Goal: Check status: Check status

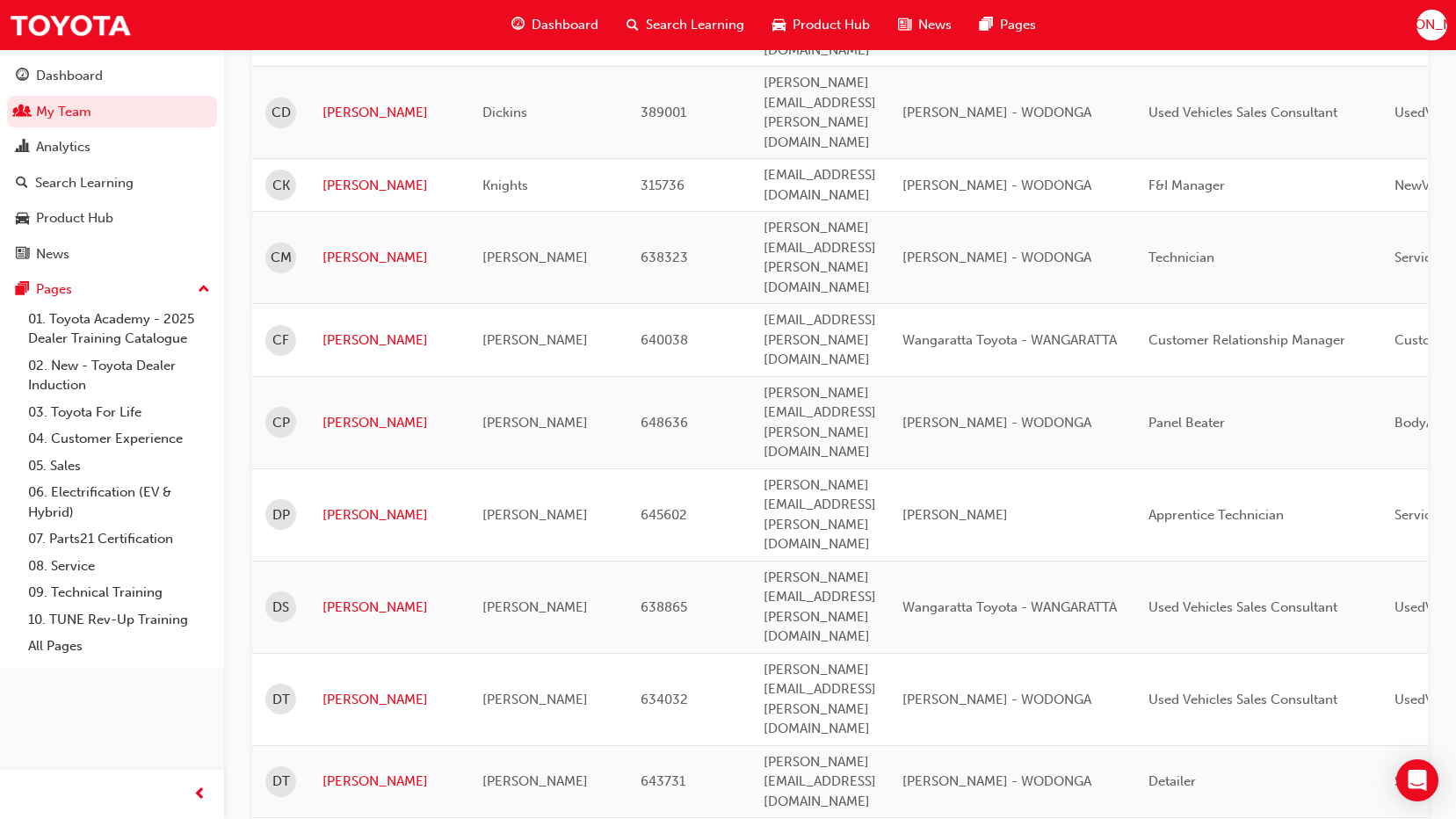
scroll to position [2032, 0]
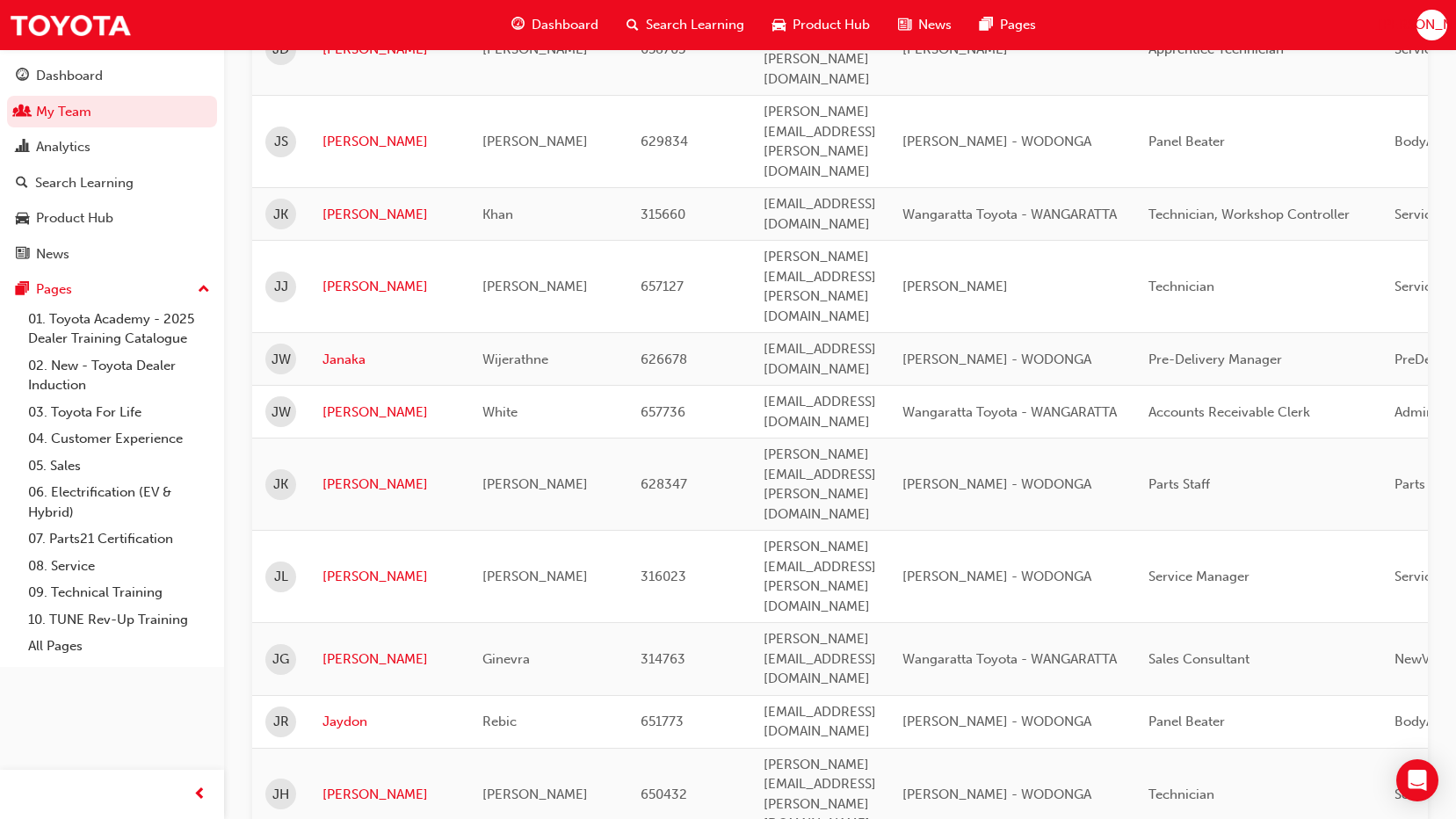
scroll to position [590, 0]
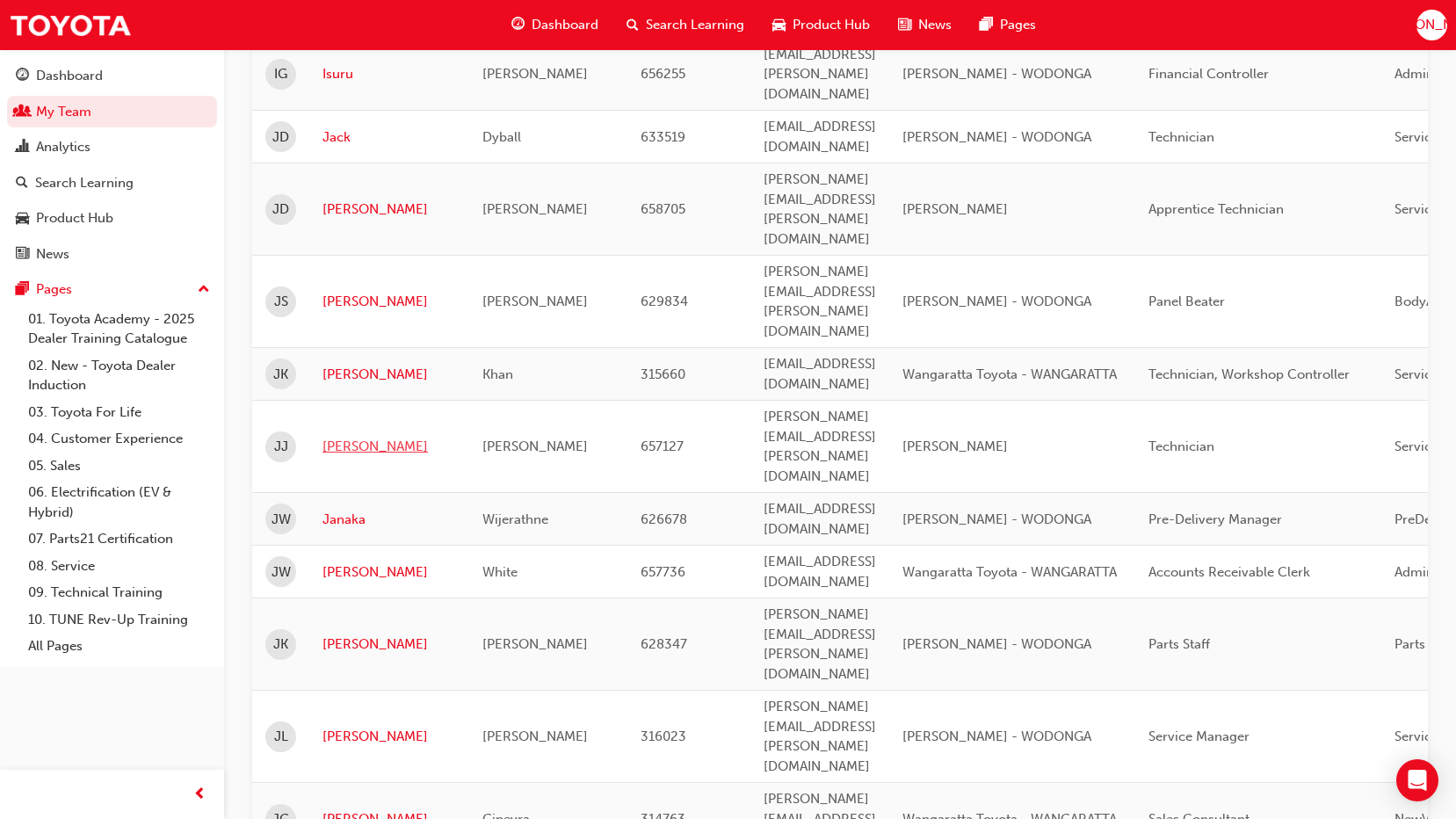
click at [353, 437] on link "[PERSON_NAME]" at bounding box center [390, 446] width 134 height 20
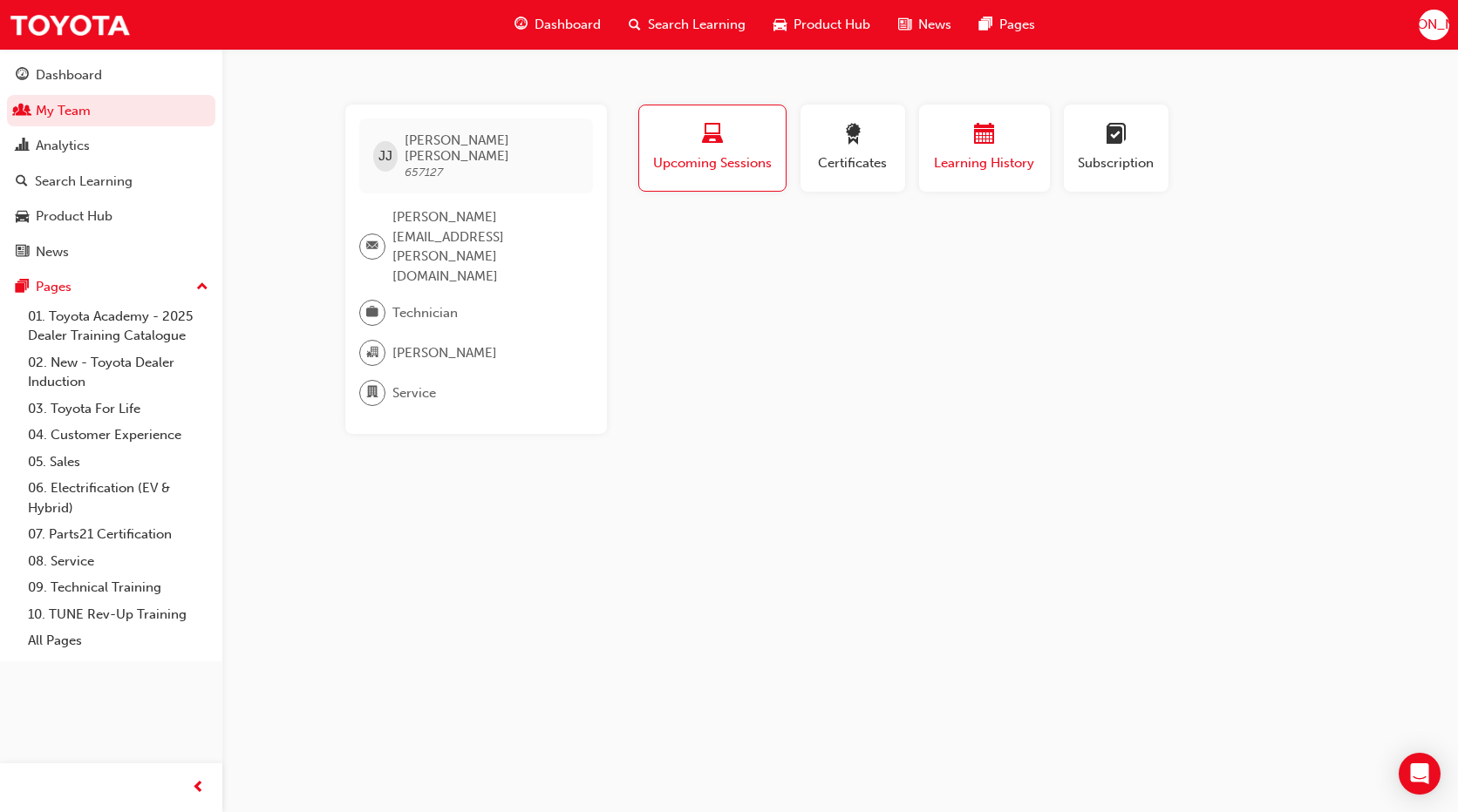
click at [952, 151] on div "Learning History" at bounding box center [984, 149] width 104 height 49
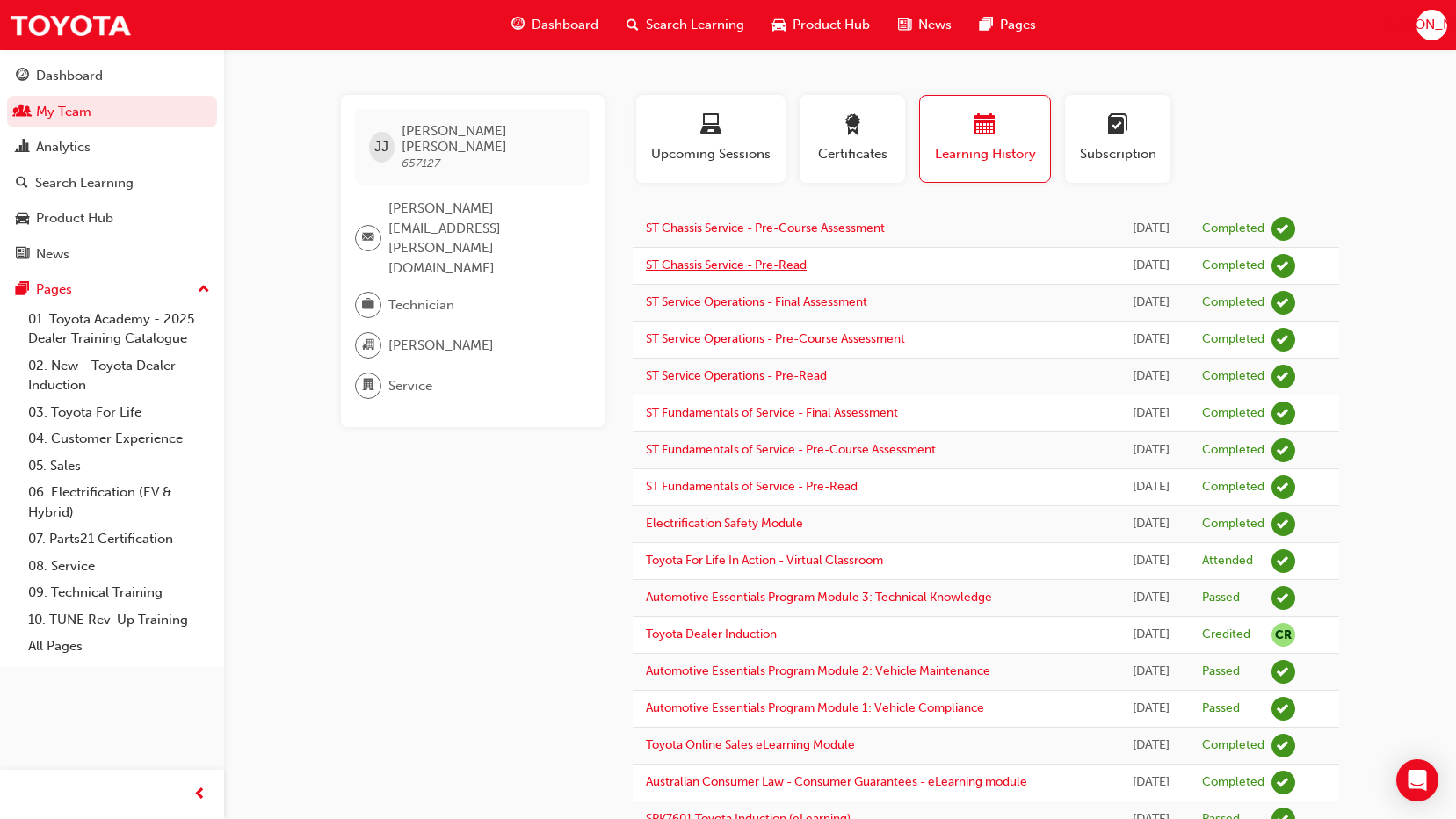
scroll to position [73, 0]
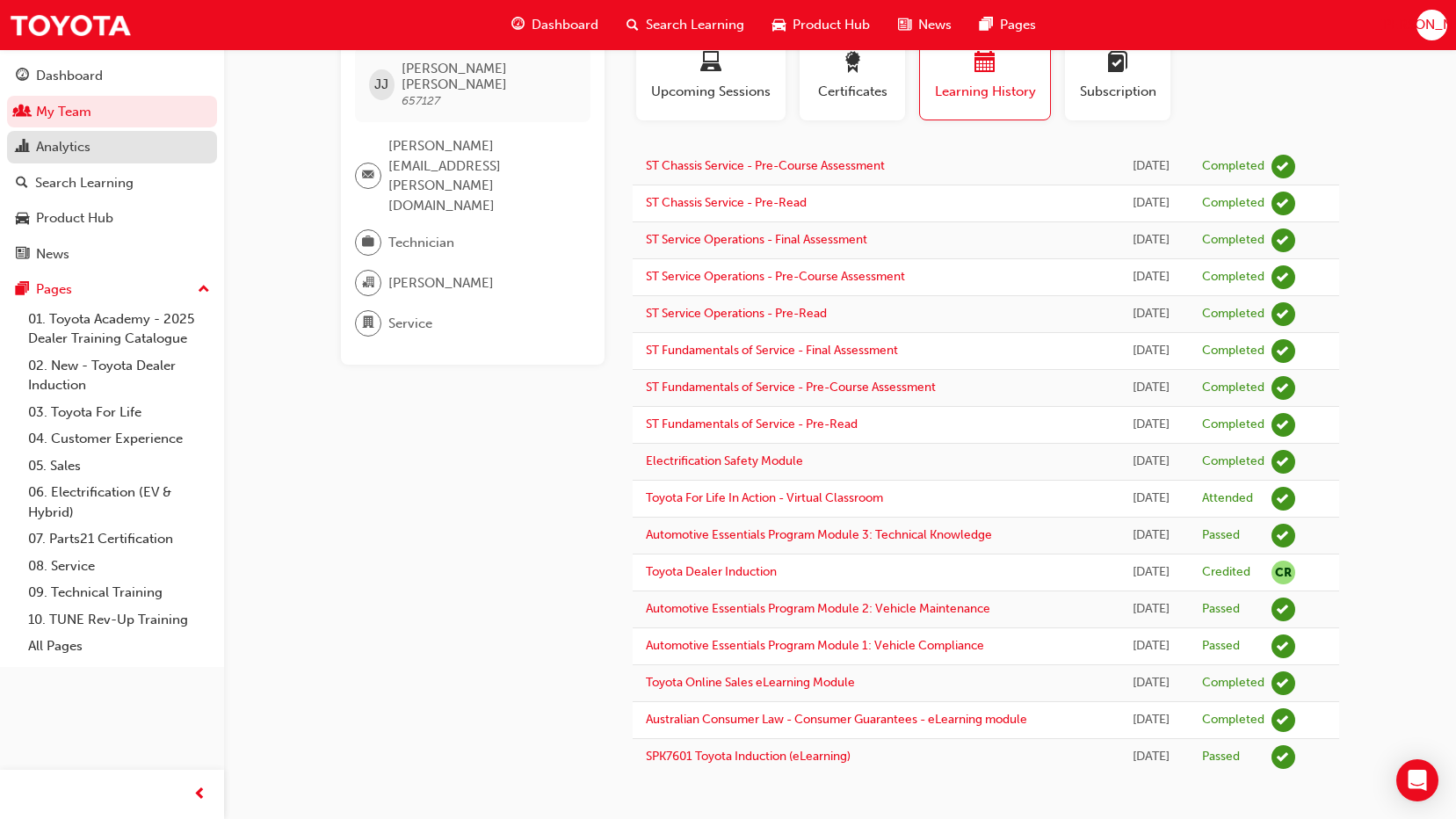
click at [53, 148] on div "Analytics" at bounding box center [63, 147] width 54 height 20
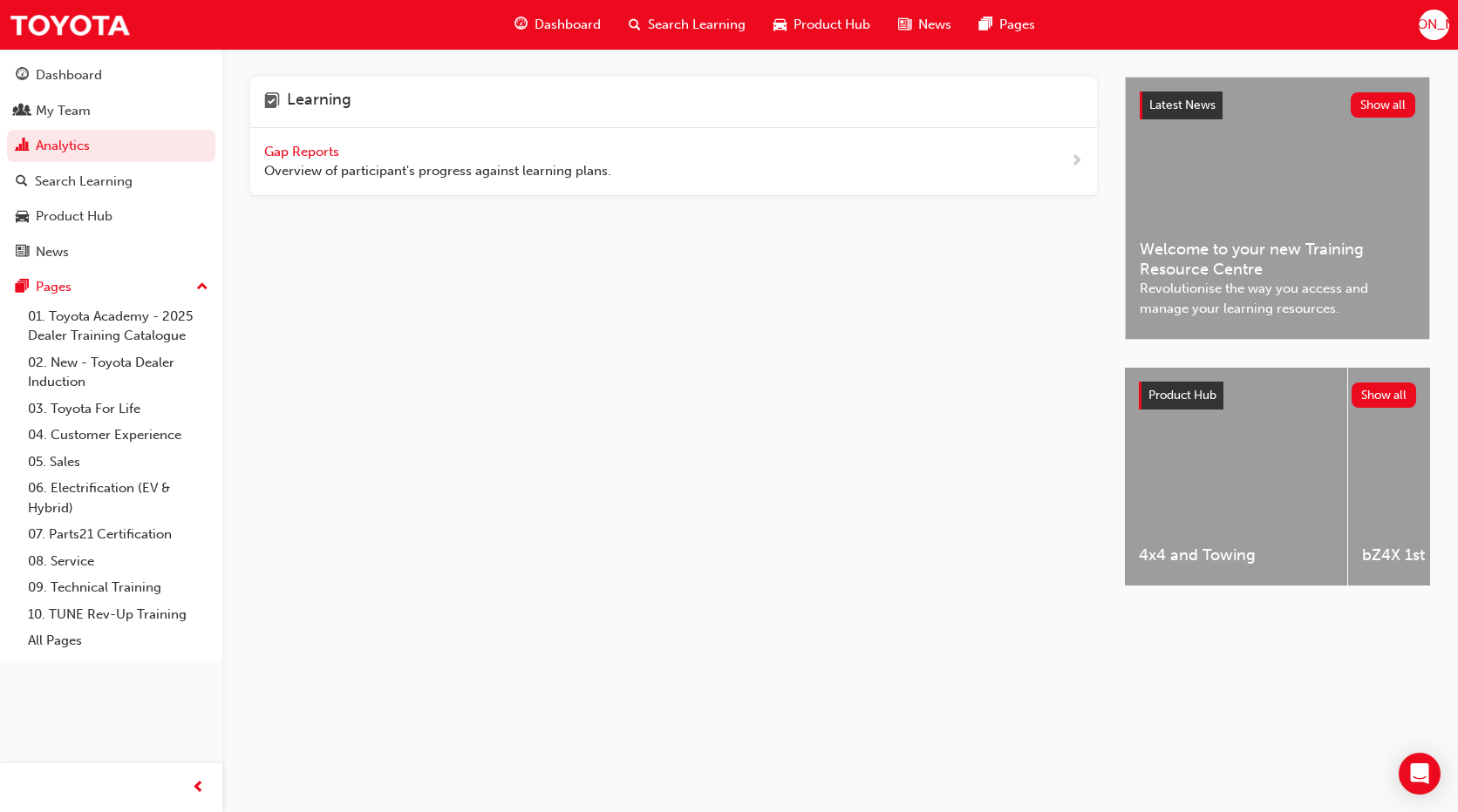
click at [292, 151] on span "Gap Reports" at bounding box center [303, 152] width 79 height 16
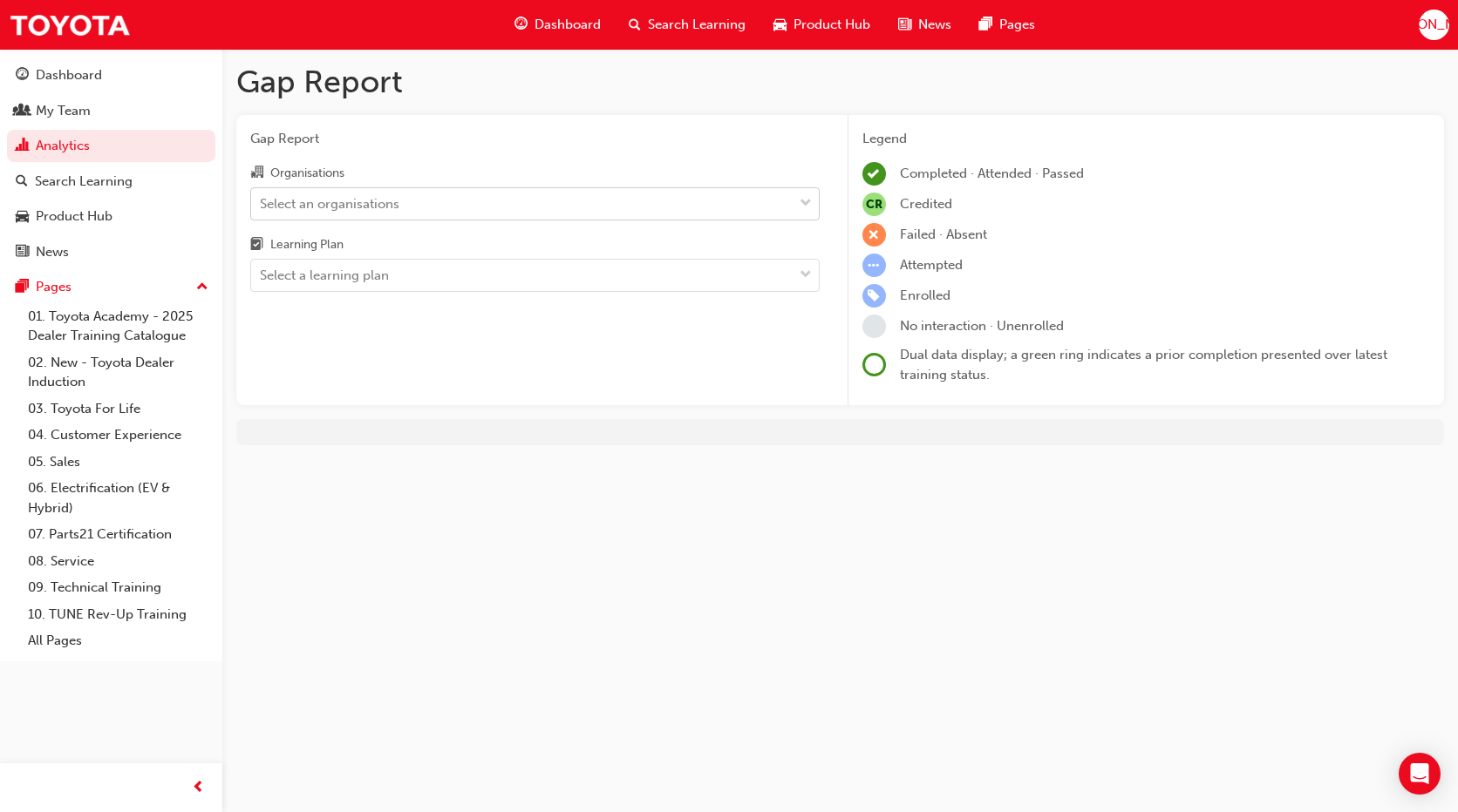
click at [330, 189] on div "Select an organisations" at bounding box center [521, 204] width 541 height 30
click at [262, 195] on input "Organisations Select an organisations" at bounding box center [261, 203] width 2 height 15
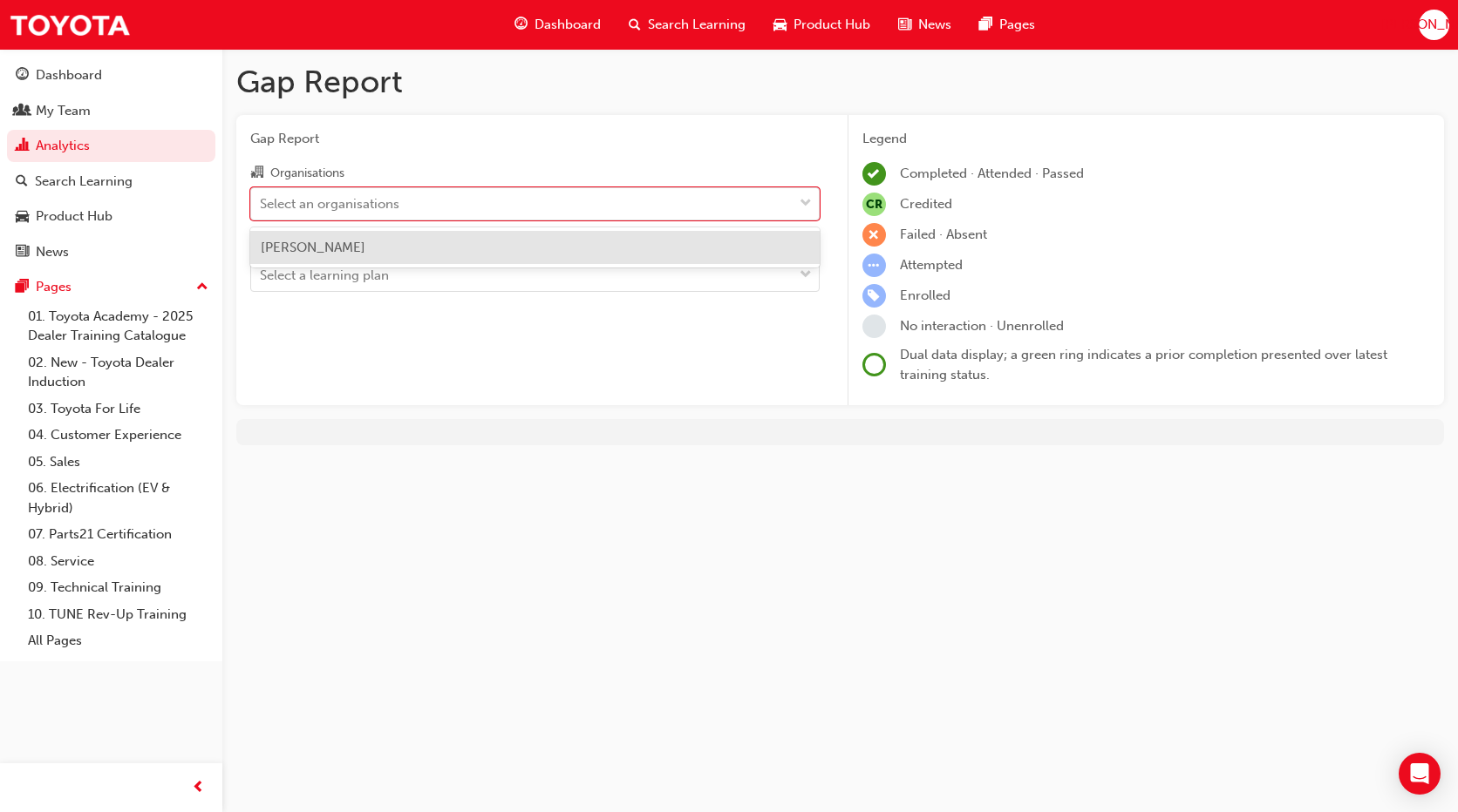
click at [347, 254] on span "[PERSON_NAME]" at bounding box center [313, 247] width 104 height 16
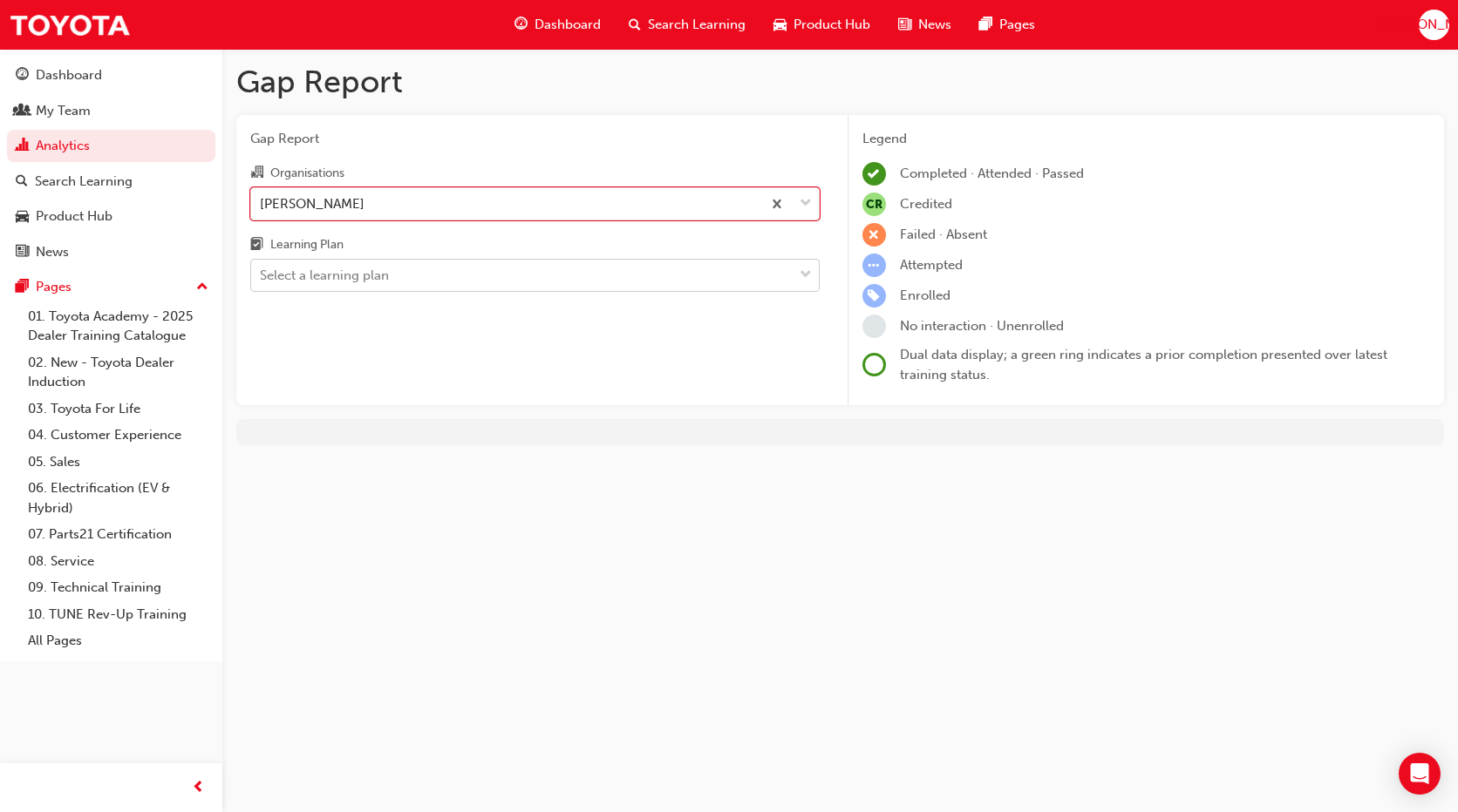
click at [349, 278] on div "Select a learning plan" at bounding box center [324, 276] width 129 height 20
click at [262, 278] on input "Learning Plan Select a learning plan" at bounding box center [261, 275] width 2 height 15
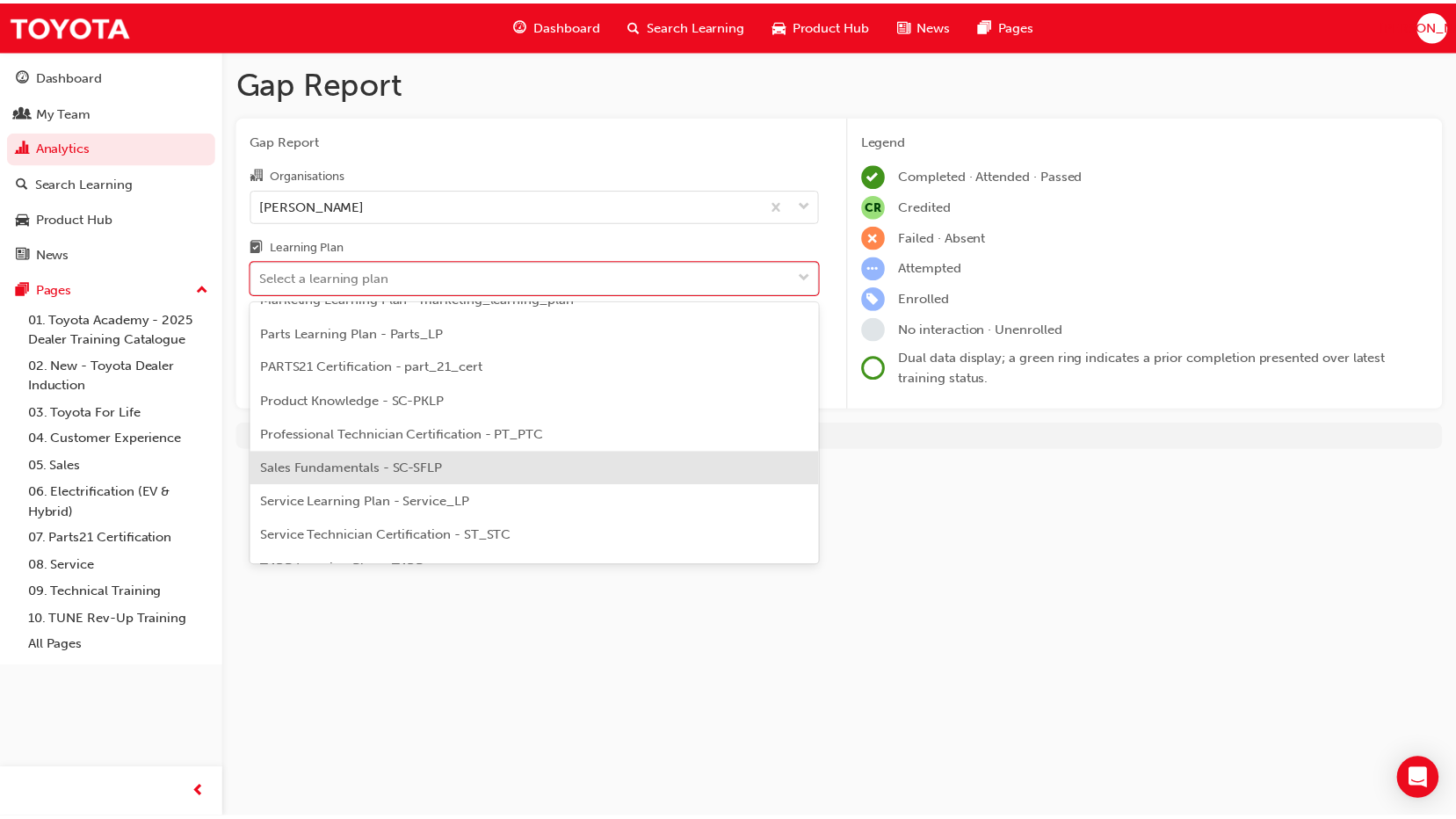
scroll to position [528, 0]
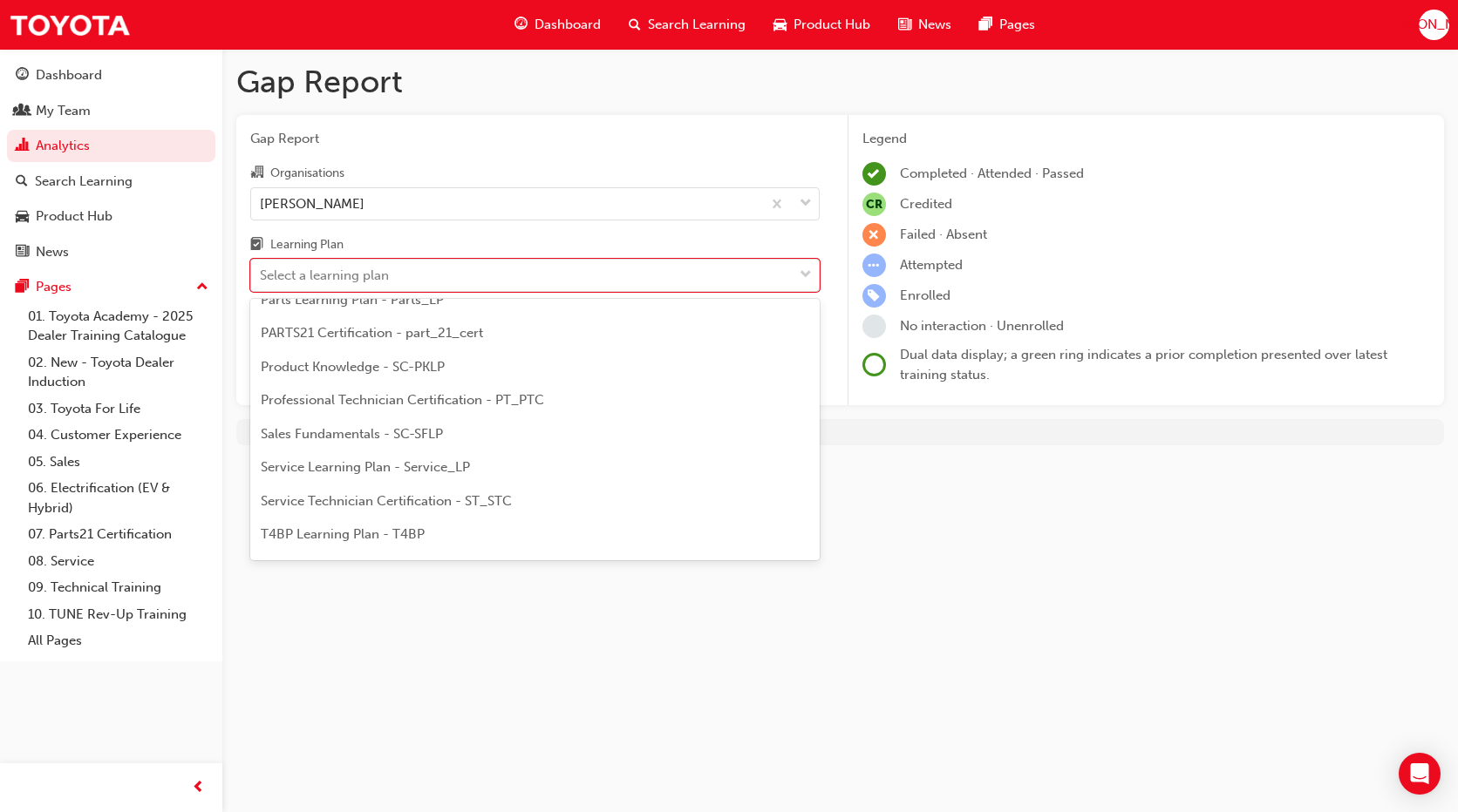
click at [340, 515] on div "Service Technician Certification - ST_STC" at bounding box center [535, 501] width 570 height 34
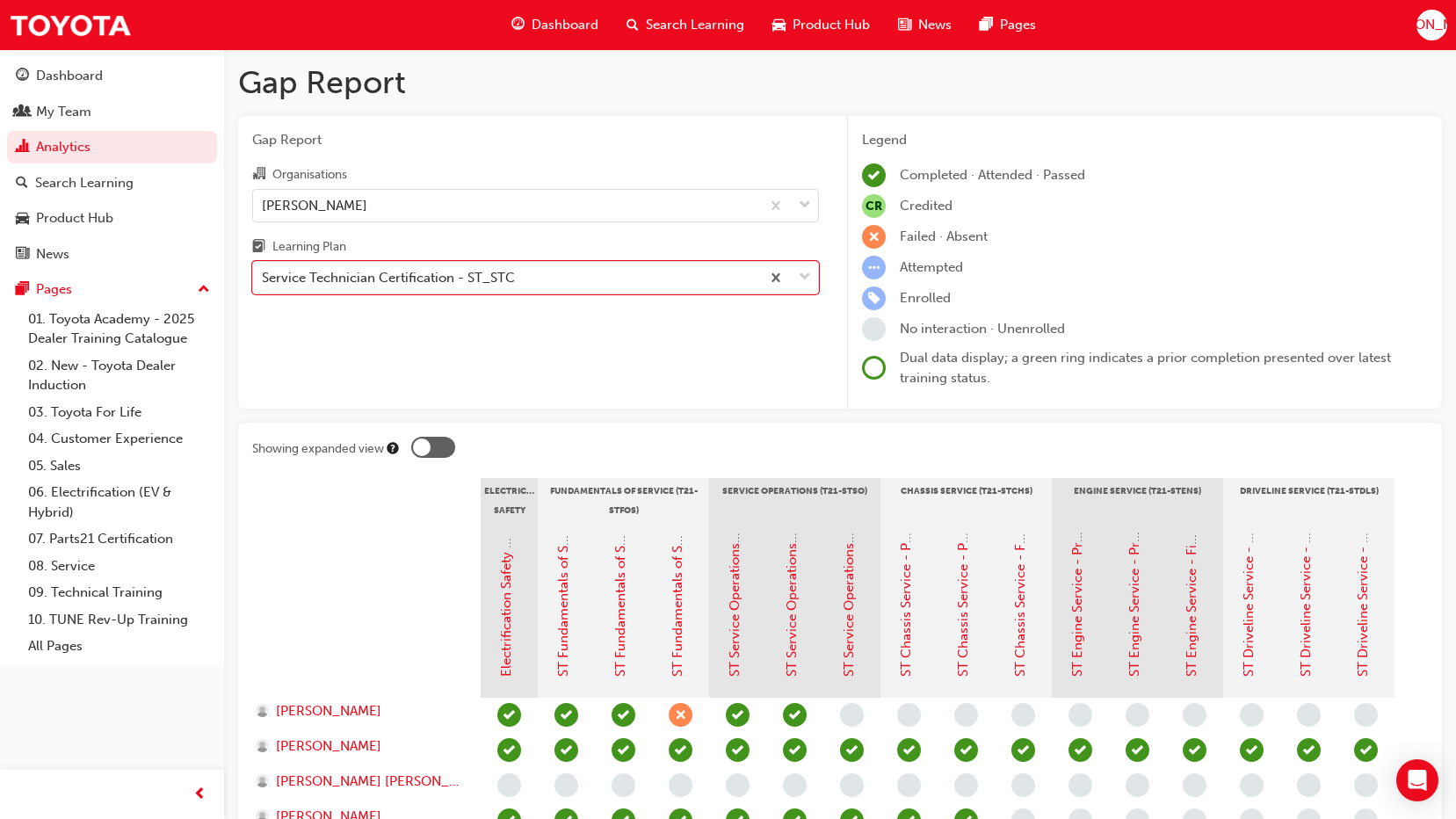
click at [473, 297] on div "Gap Report Organisations Jacob Toyota - LAVINGTON Learning Plan option Service …" at bounding box center [535, 262] width 595 height 293
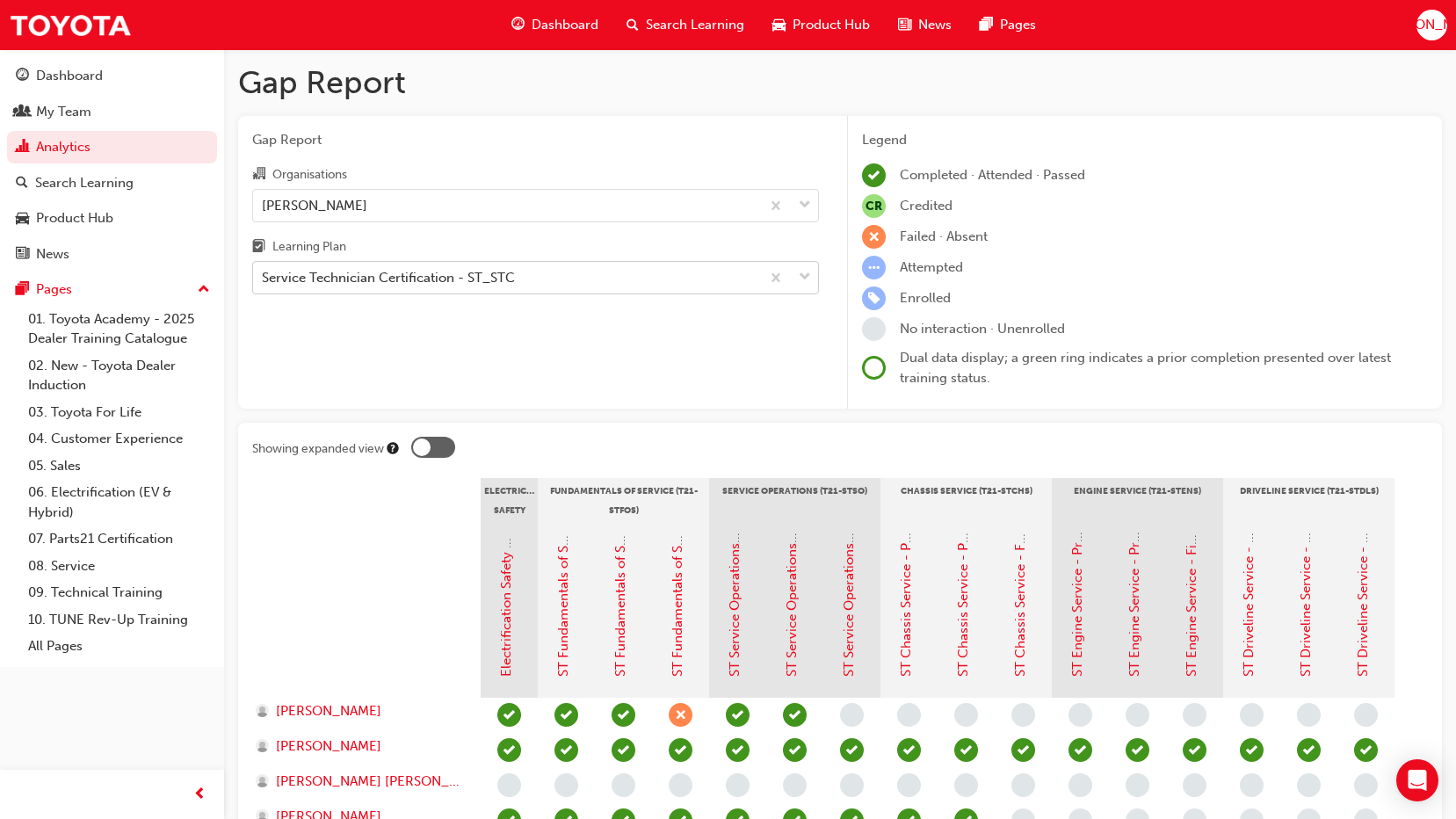
click at [482, 284] on div "Service Technician Certification - ST_STC" at bounding box center [388, 278] width 253 height 20
click at [264, 284] on input "Learning Plan Service Technician Certification - ST_STC" at bounding box center [263, 277] width 2 height 15
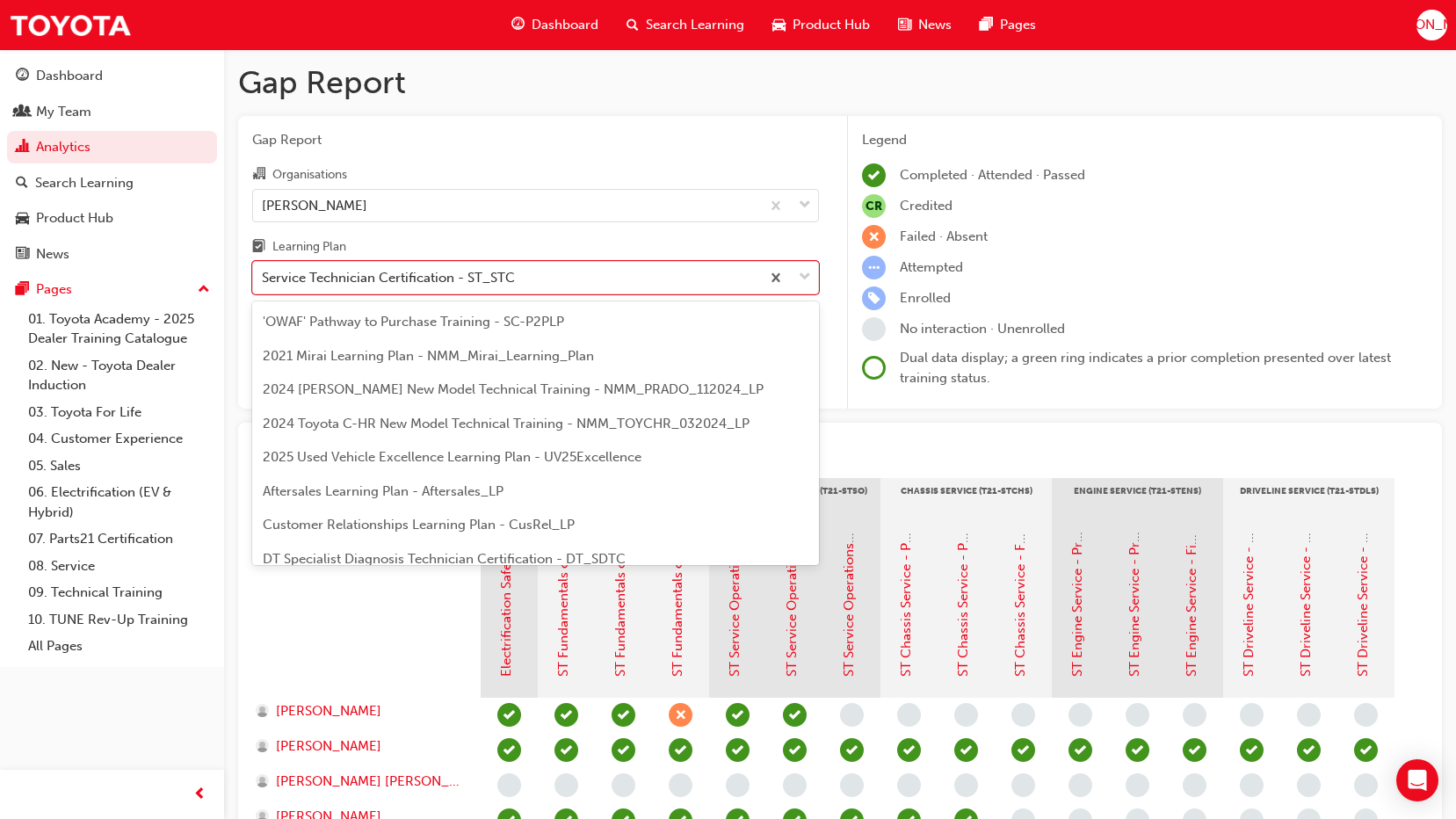
scroll to position [497, 0]
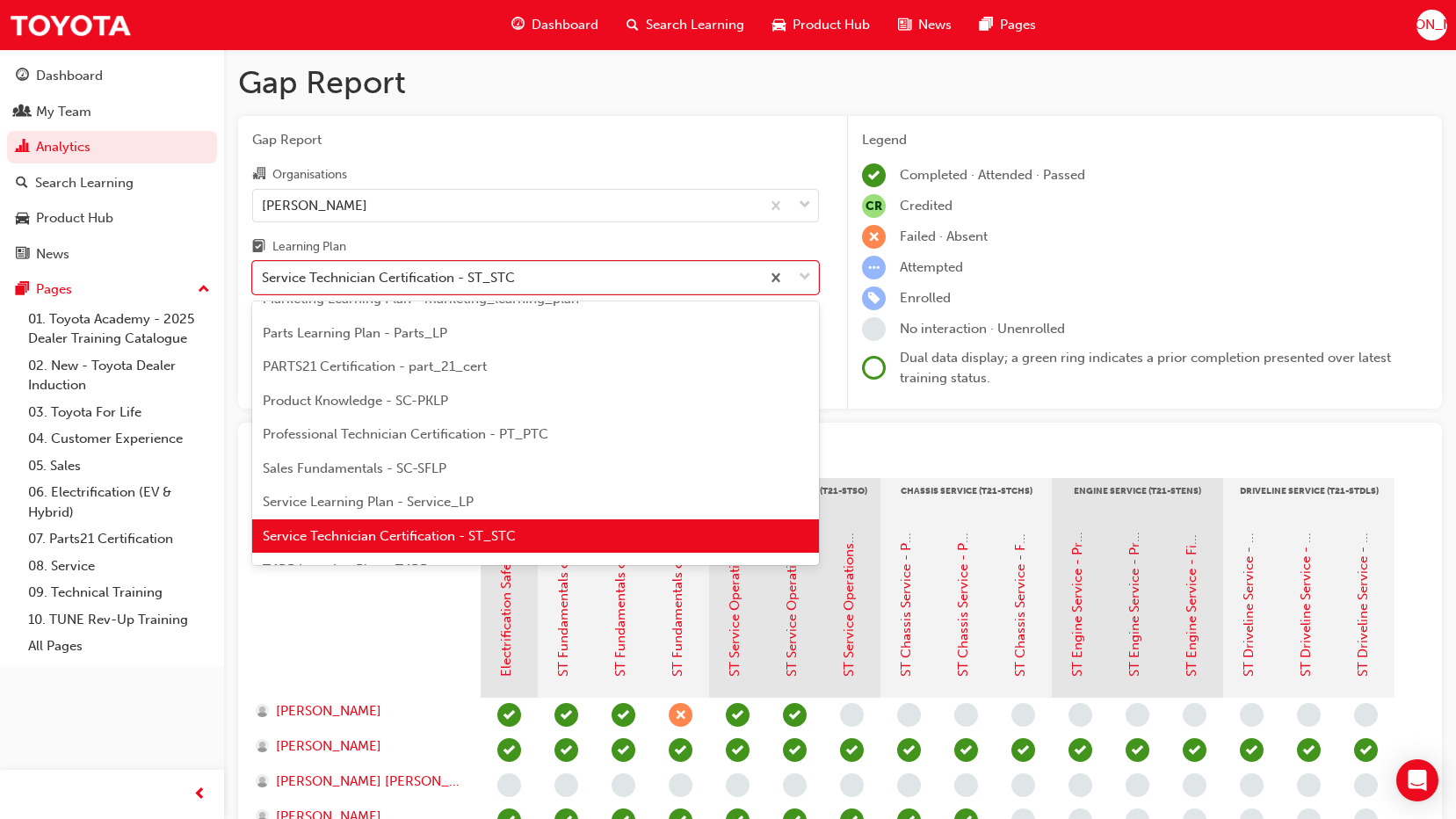
click at [430, 442] on span "Professional Technician Certification - PT_PTC" at bounding box center [405, 434] width 286 height 16
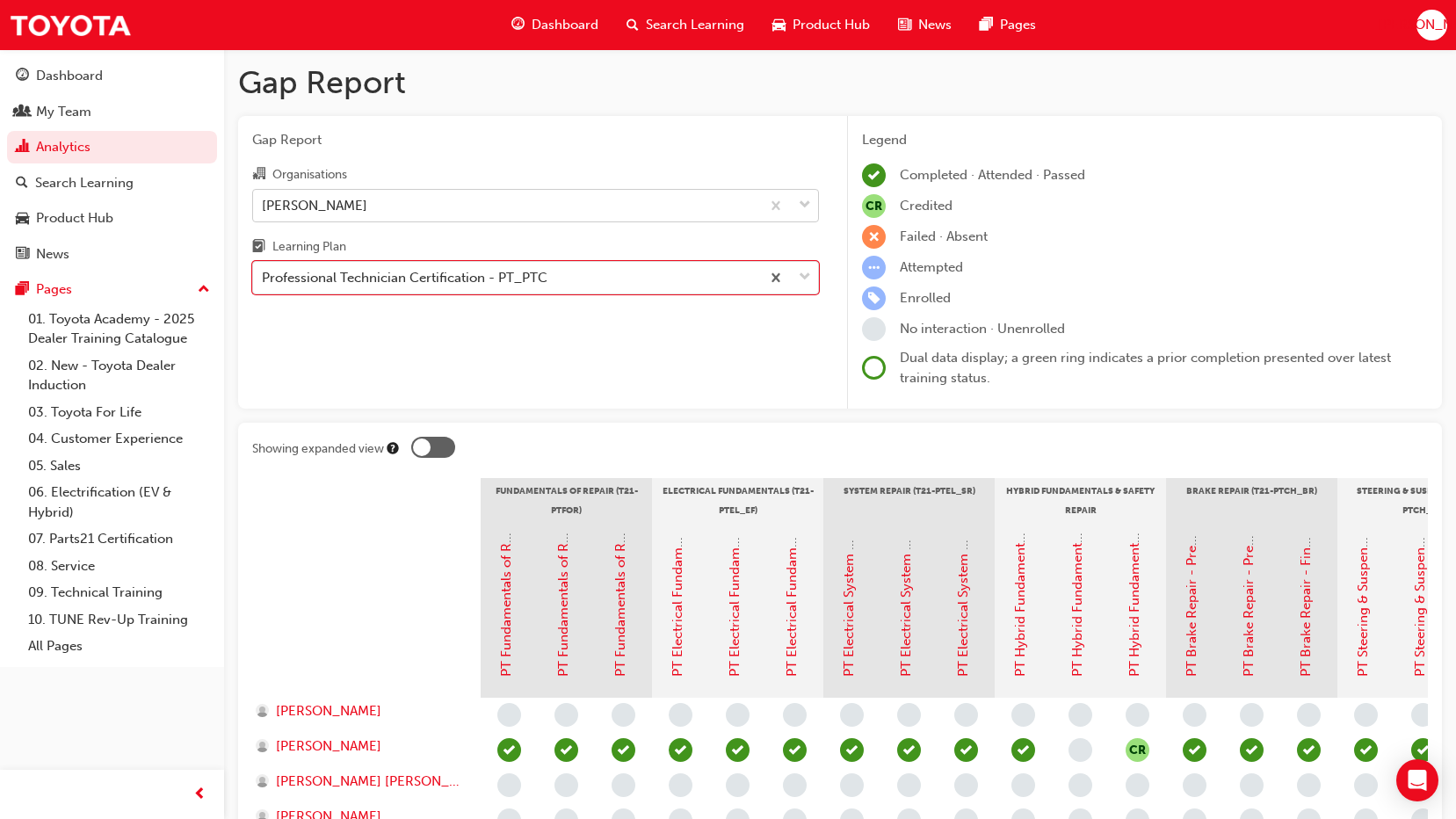
click at [472, 210] on div "[PERSON_NAME]" at bounding box center [506, 205] width 507 height 31
click at [264, 210] on input "Organisations [PERSON_NAME]" at bounding box center [263, 205] width 2 height 15
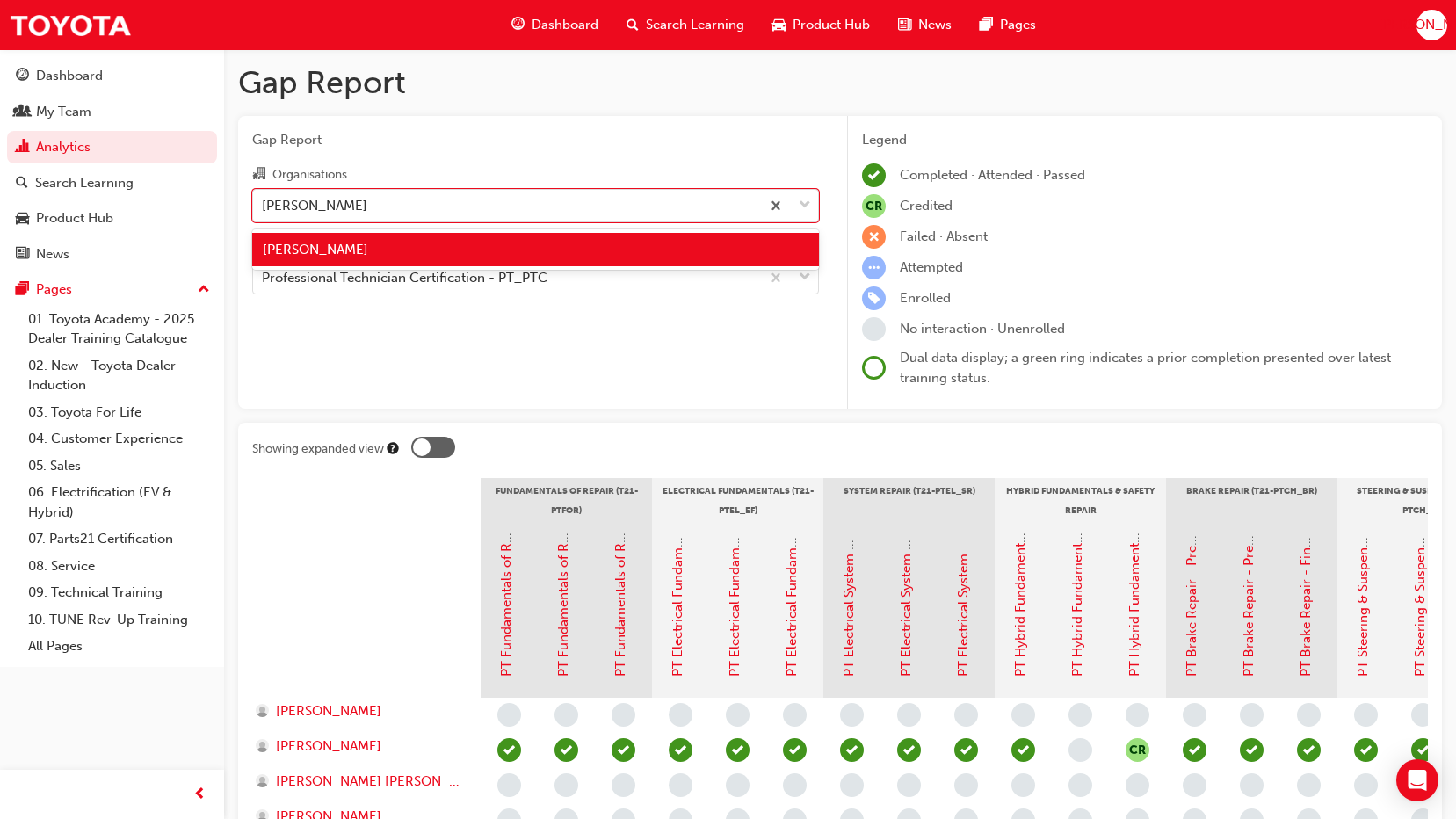
click at [550, 124] on div "Gap Report Organisations option [PERSON_NAME], selected. option [PERSON_NAME] f…" at bounding box center [535, 262] width 595 height 293
click at [804, 204] on span "down-icon" at bounding box center [804, 205] width 12 height 23
click at [264, 204] on input "Organisations option [PERSON_NAME], selected. option [PERSON_NAME] focused, 1 o…" at bounding box center [263, 205] width 2 height 15
click at [697, 162] on div "Gap Report Organisations option [PERSON_NAME], selected. option [PERSON_NAME] f…" at bounding box center [535, 262] width 595 height 293
